Goal: Task Accomplishment & Management: Manage account settings

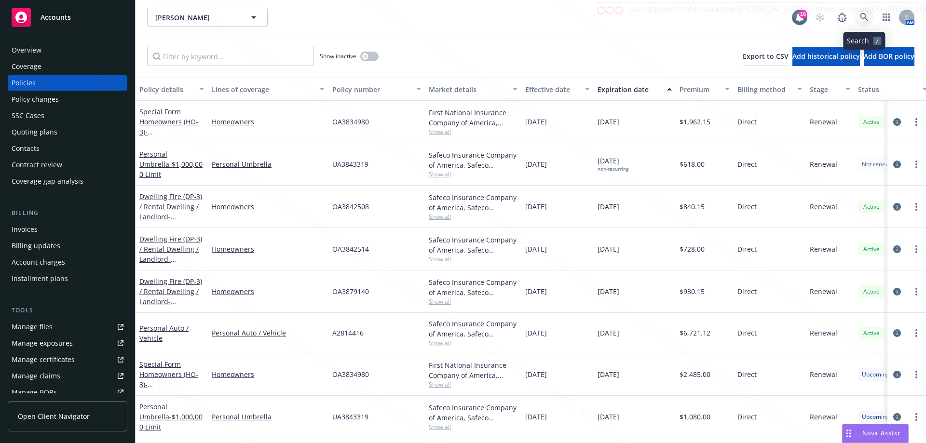
click at [867, 20] on icon at bounding box center [864, 17] width 9 height 9
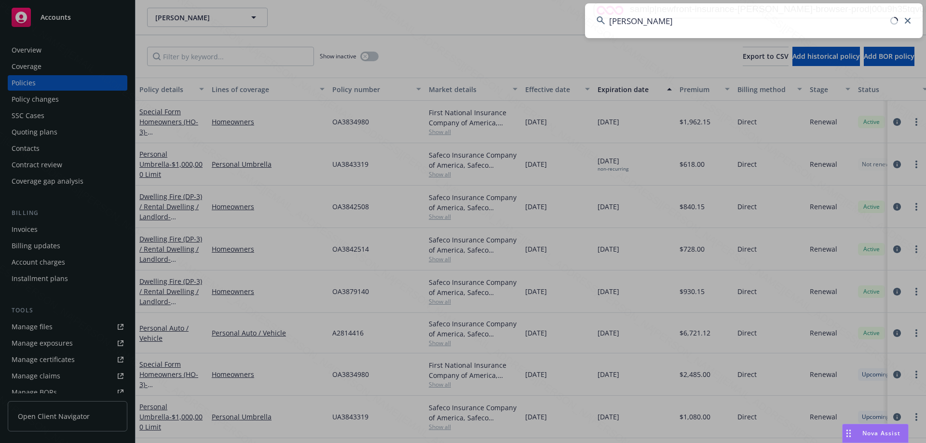
type input "[PERSON_NAME]"
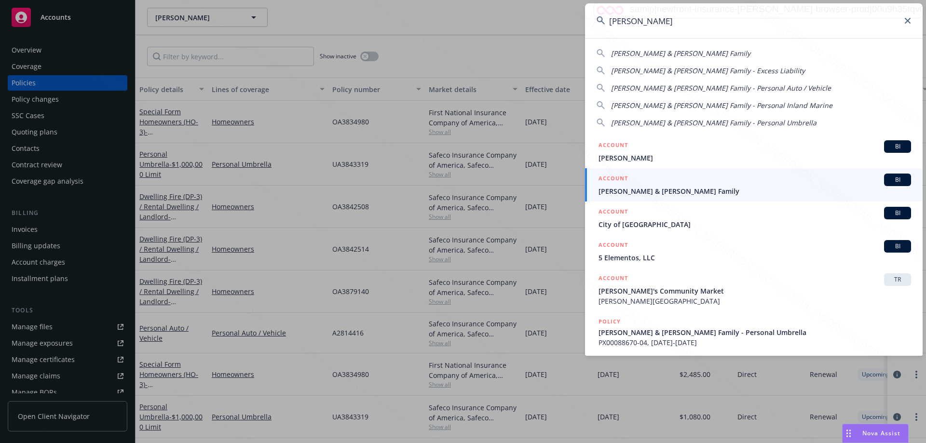
click at [631, 187] on span "[PERSON_NAME] & [PERSON_NAME] Family" at bounding box center [755, 191] width 313 height 10
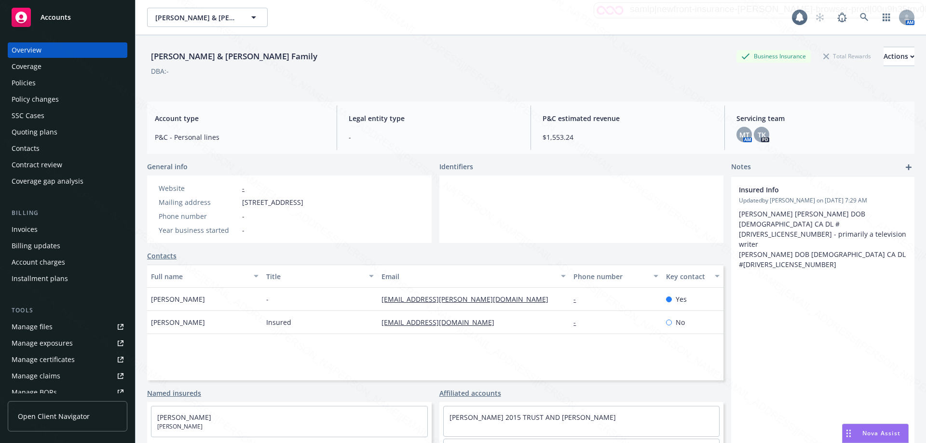
click at [36, 81] on div "Policies" at bounding box center [68, 82] width 112 height 15
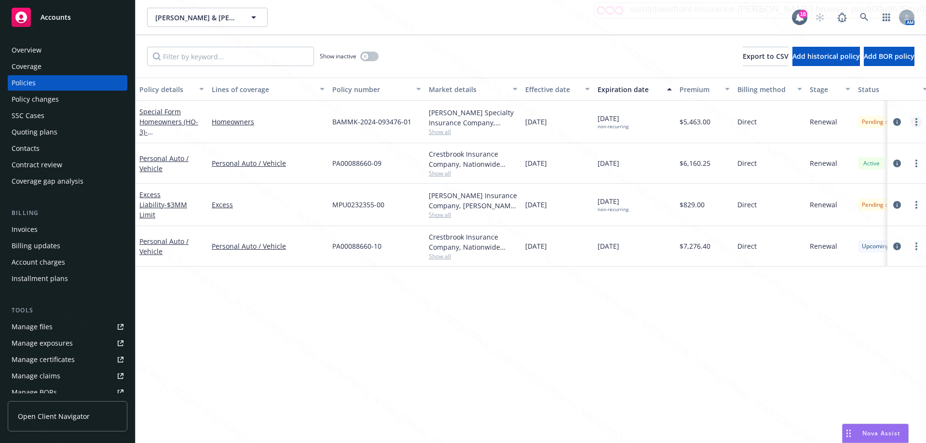
click at [918, 124] on link "more" at bounding box center [917, 122] width 12 height 12
click at [900, 122] on icon "circleInformation" at bounding box center [898, 122] width 8 height 8
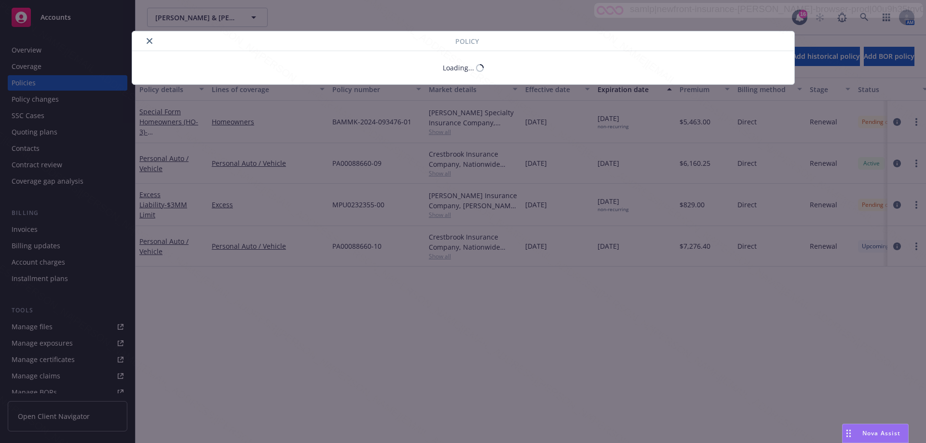
click at [900, 122] on body "Accounts Overview Coverage Policies Policy changes SSC Cases Quoting plans Cont…" at bounding box center [463, 221] width 926 height 443
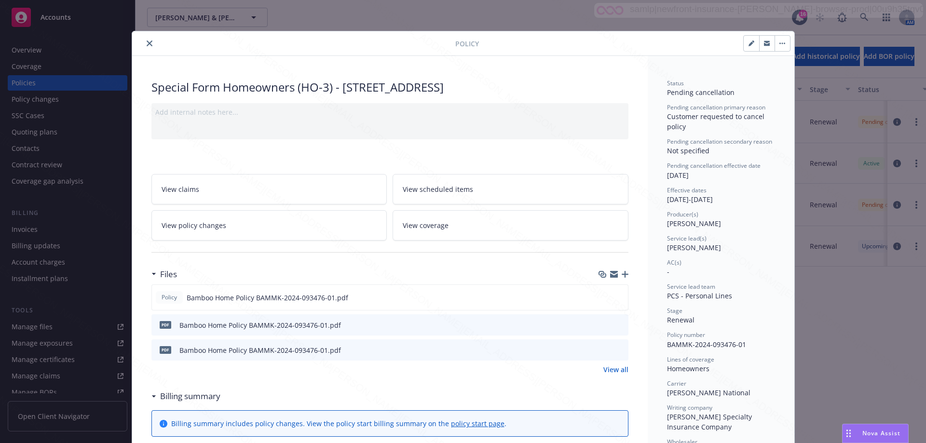
click at [147, 43] on icon "close" at bounding box center [150, 44] width 6 height 6
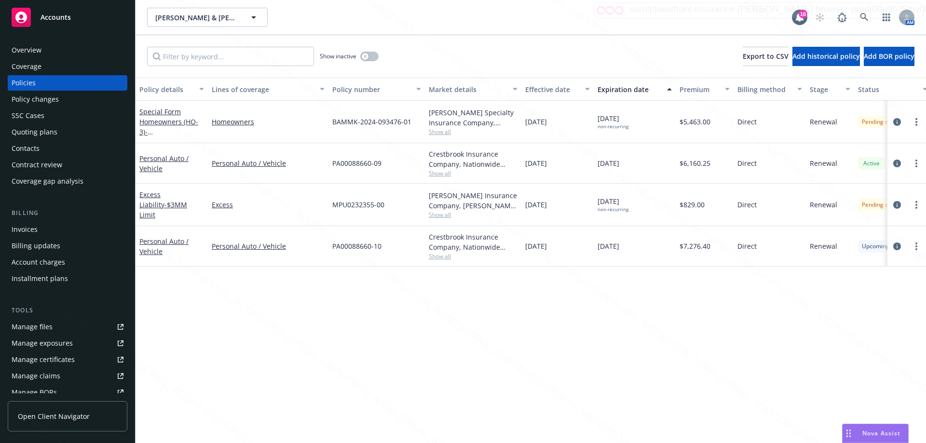
click at [454, 131] on span "Show all" at bounding box center [473, 132] width 89 height 8
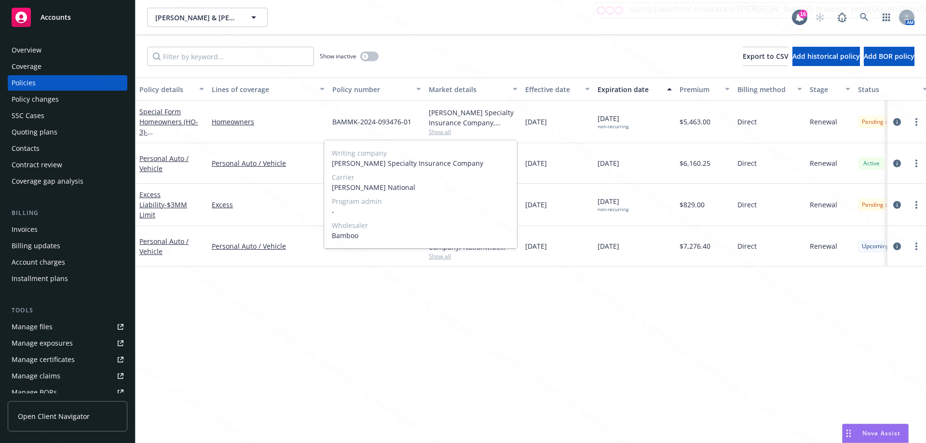
click at [454, 131] on span "Show all" at bounding box center [473, 132] width 89 height 8
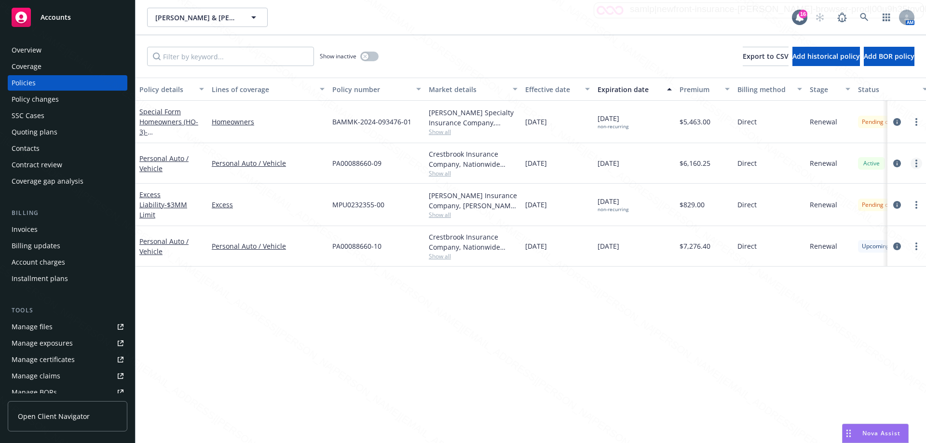
click at [918, 162] on link "more" at bounding box center [917, 164] width 12 height 12
click at [846, 222] on link "End policy" at bounding box center [865, 221] width 113 height 19
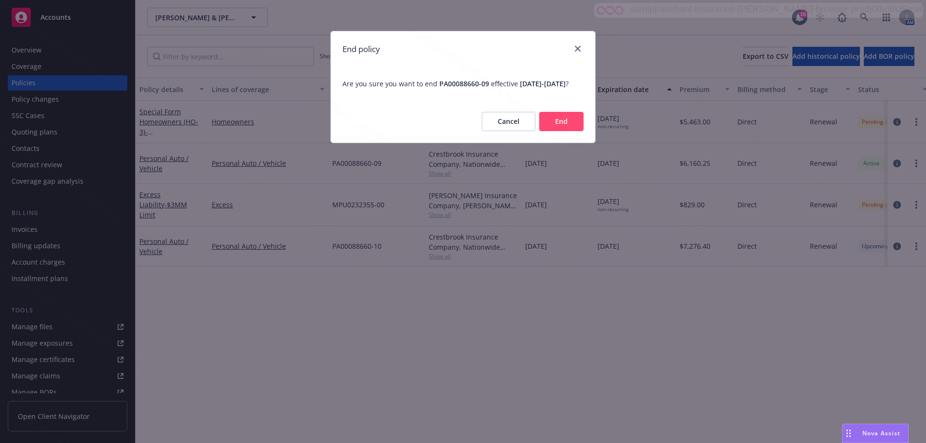
click at [551, 131] on button "End" at bounding box center [561, 121] width 44 height 19
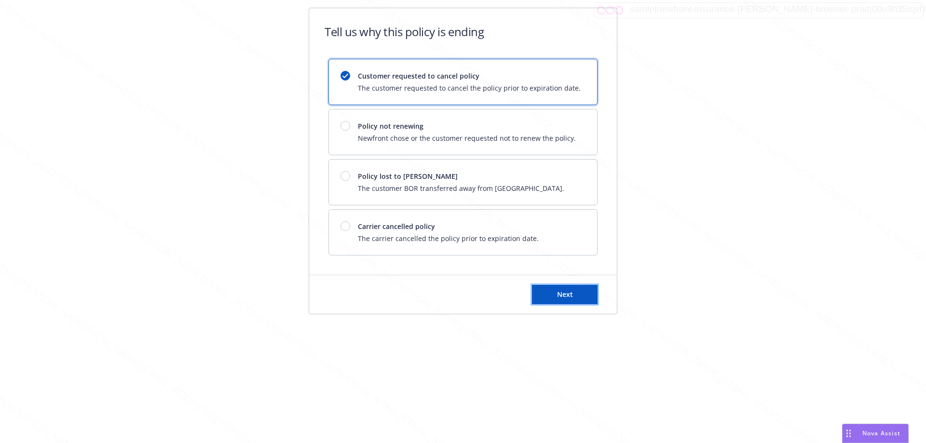
click at [558, 290] on span "Next" at bounding box center [565, 294] width 16 height 9
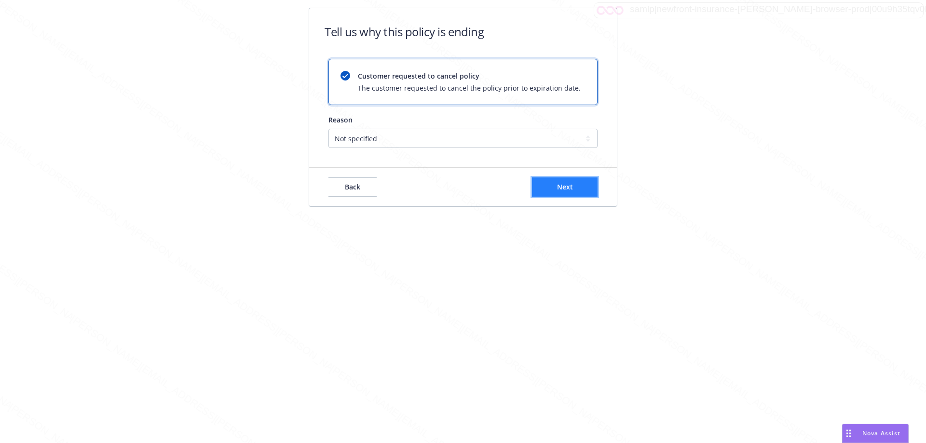
click at [549, 190] on button "Next" at bounding box center [565, 187] width 66 height 19
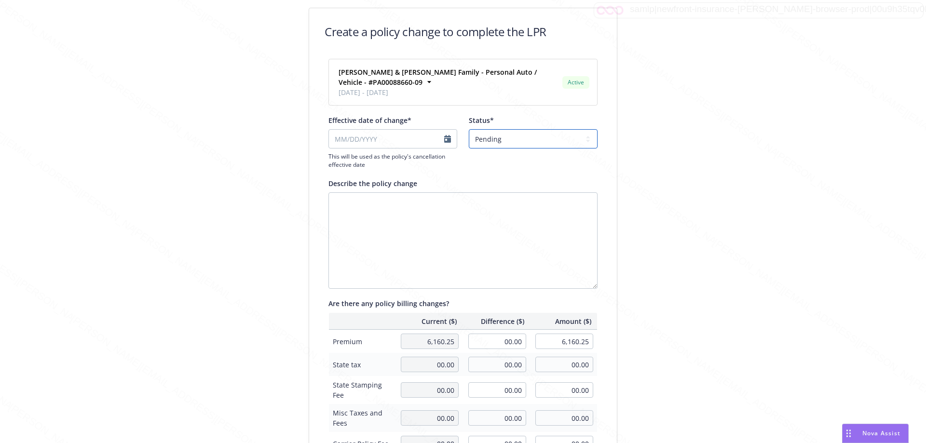
click at [522, 130] on select "Pending Confirmed" at bounding box center [533, 138] width 129 height 19
select select "Confirmed"
click at [469, 129] on select "Pending Confirmed" at bounding box center [533, 138] width 129 height 19
click at [445, 131] on input "Effective date of change*" at bounding box center [393, 138] width 129 height 19
select select "August"
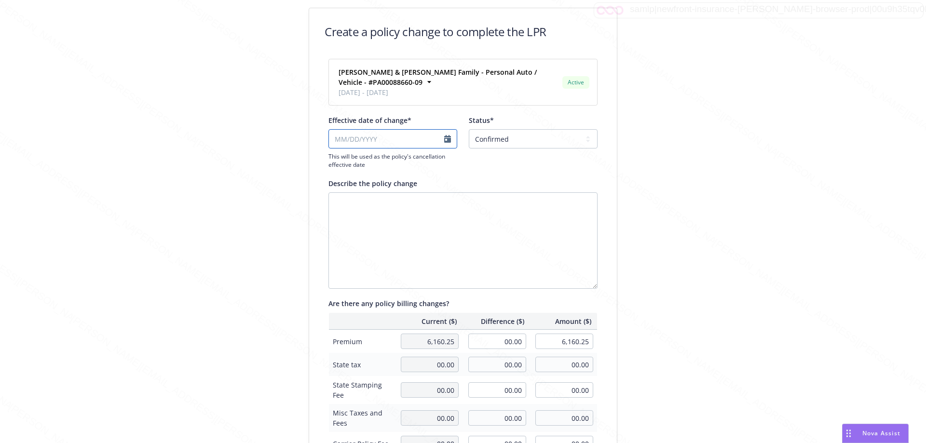
select select "2025"
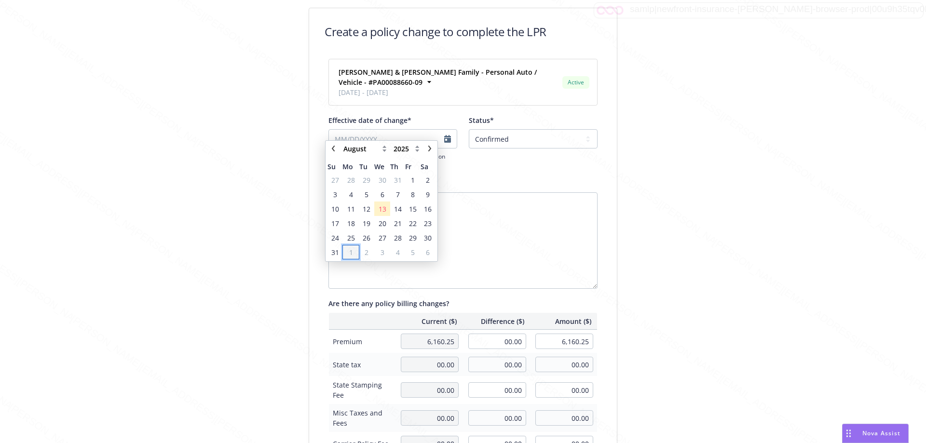
click at [351, 251] on span "1" at bounding box center [351, 253] width 4 height 10
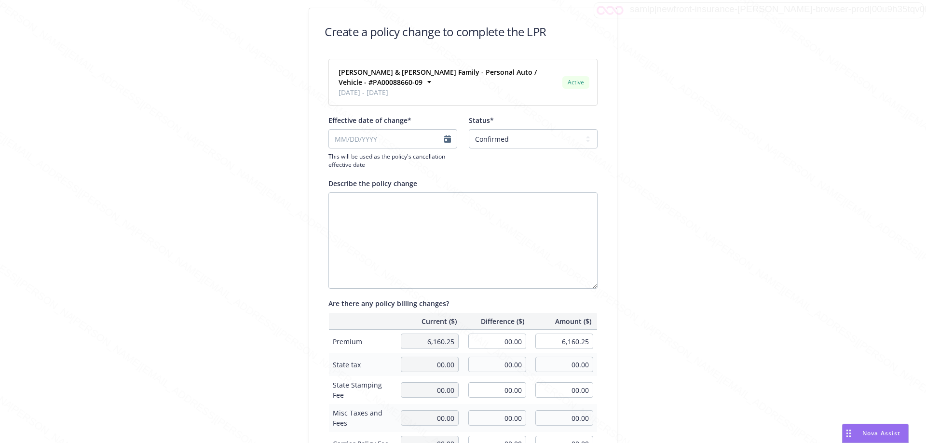
type input "[DATE]"
click at [385, 207] on textarea "Describe the policy change" at bounding box center [463, 241] width 269 height 97
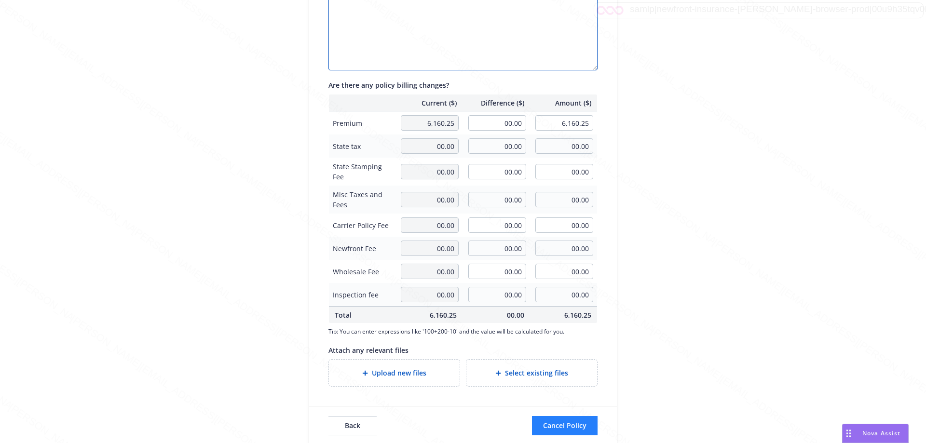
type textarea "Changed carriers"
click at [566, 421] on span "Cancel Policy" at bounding box center [564, 425] width 43 height 9
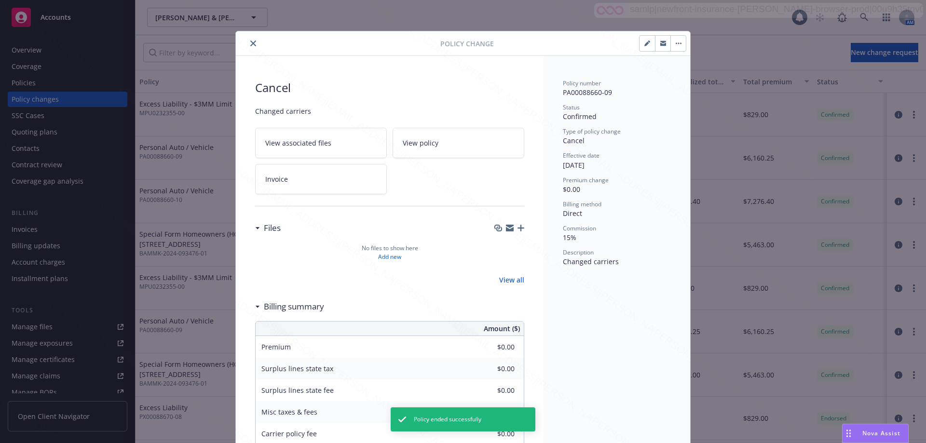
scroll to position [29, 0]
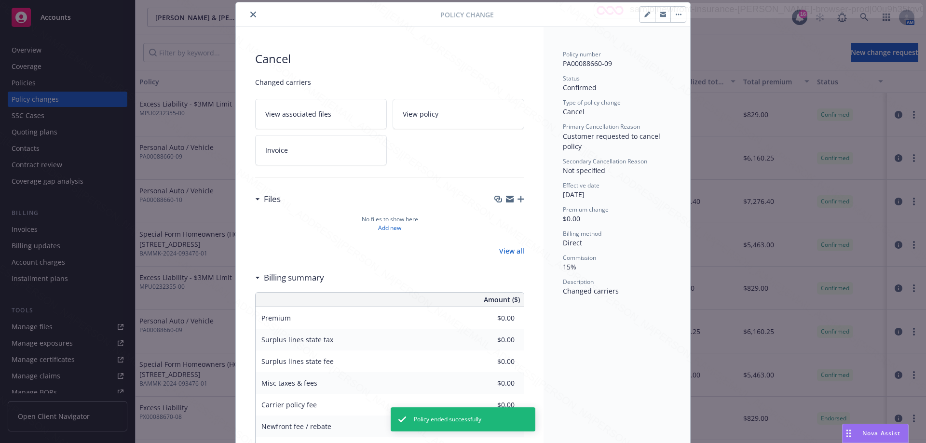
click at [250, 15] on icon "close" at bounding box center [253, 15] width 6 height 6
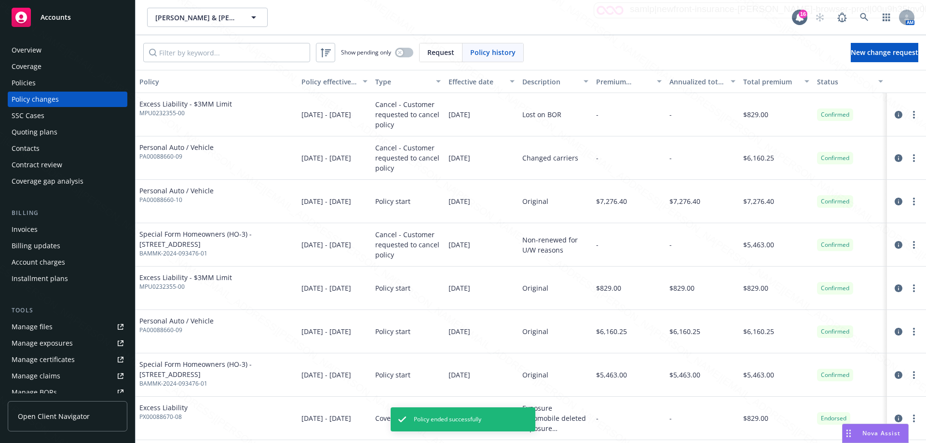
click at [20, 81] on div "Policies" at bounding box center [24, 82] width 24 height 15
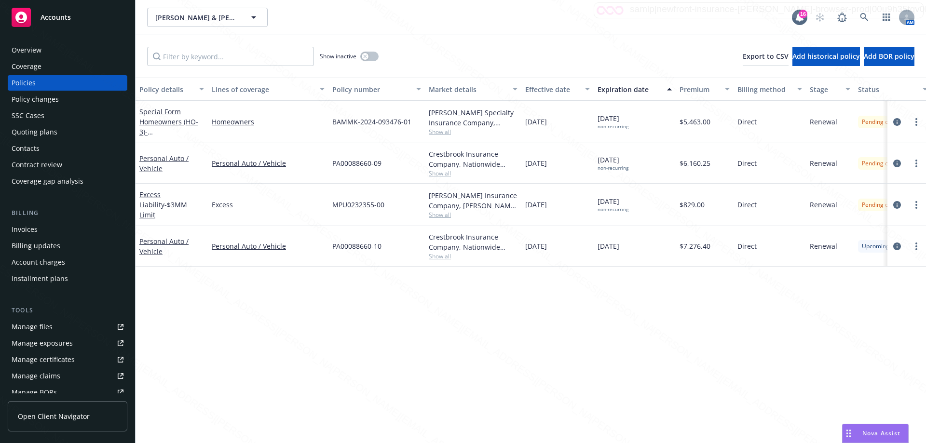
click at [484, 385] on div "Policy details Lines of coverage Policy number Market details Effective date Ex…" at bounding box center [531, 261] width 791 height 366
click at [865, 20] on icon at bounding box center [864, 17] width 9 height 9
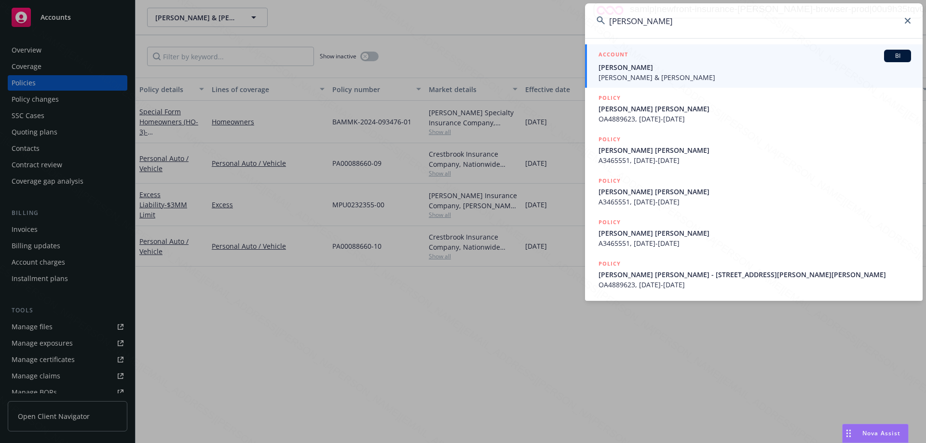
type input "kathleen coles"
click at [629, 79] on span "Michelle L Coles & Kathleen Coles" at bounding box center [755, 77] width 313 height 10
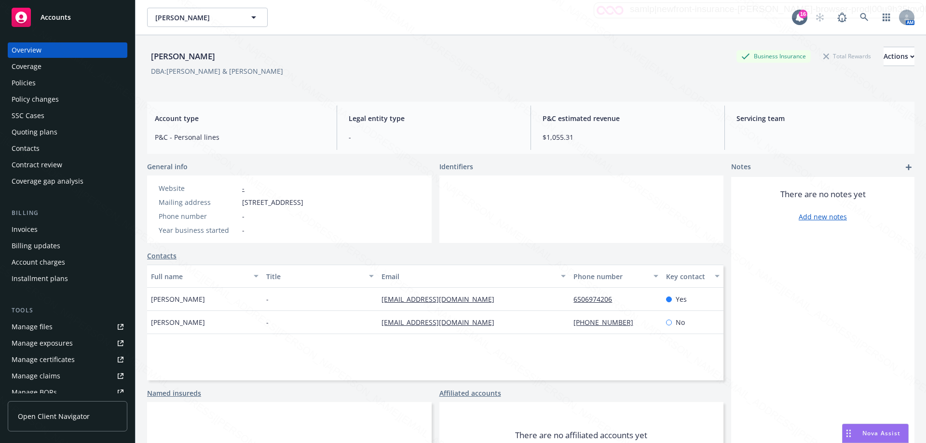
click at [38, 104] on div "Policy changes" at bounding box center [35, 99] width 47 height 15
click at [25, 97] on div "Policy changes" at bounding box center [35, 99] width 47 height 15
